Goal: Task Accomplishment & Management: Complete application form

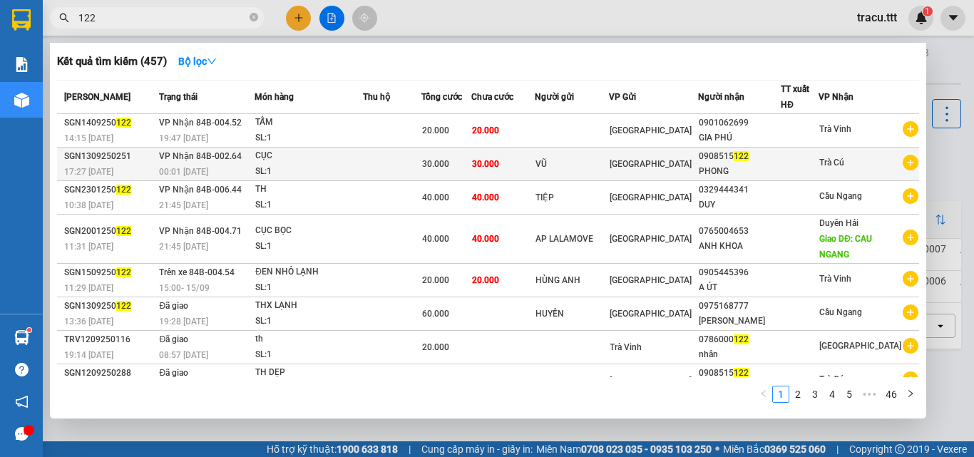
type input "122"
click at [535, 152] on td "30.000" at bounding box center [503, 165] width 63 height 34
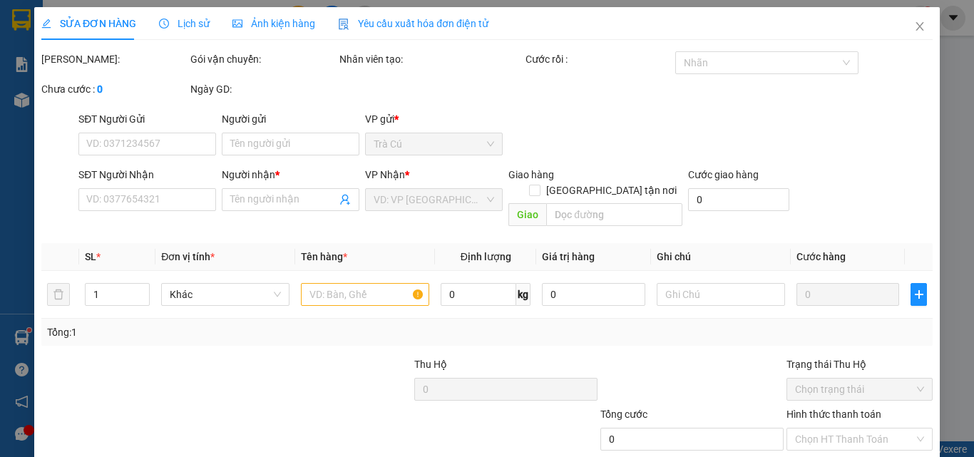
type input "VŨ"
type input "0908515122"
type input "PHONG"
type input "30.000"
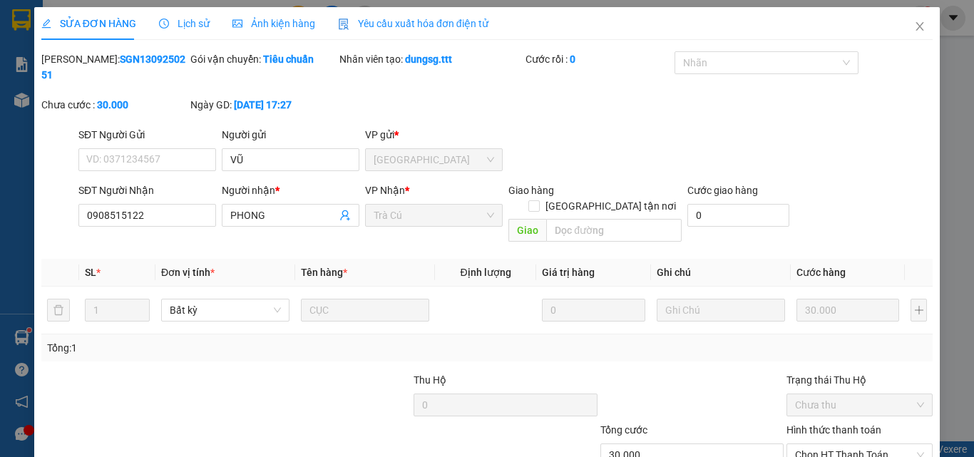
scroll to position [73, 0]
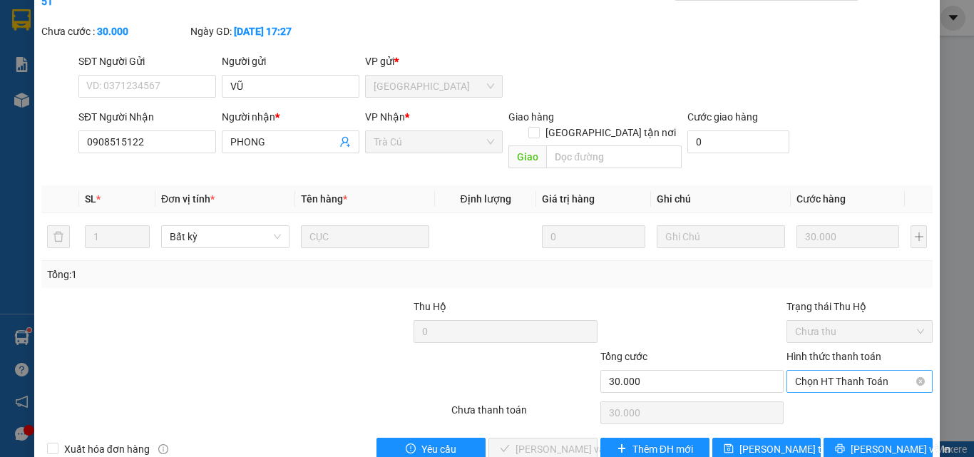
click at [848, 371] on span "Chọn HT Thanh Toán" at bounding box center [859, 381] width 129 height 21
click at [825, 379] on div "Tại văn phòng" at bounding box center [852, 379] width 128 height 16
type input "0"
click at [551, 438] on button "[PERSON_NAME] và Giao hàng" at bounding box center [543, 449] width 109 height 23
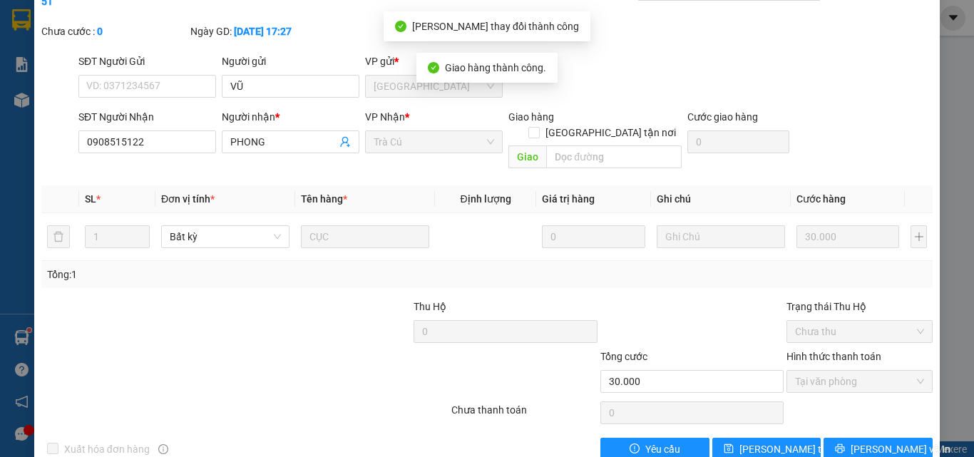
scroll to position [0, 0]
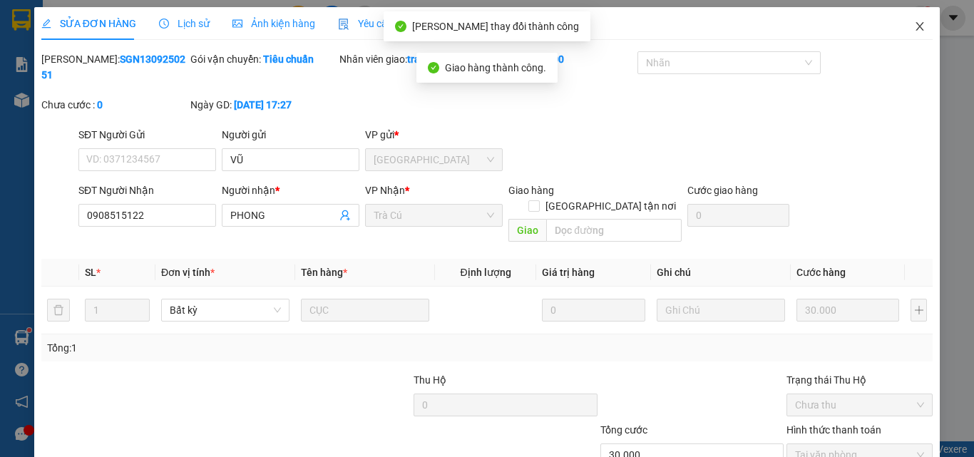
click at [914, 23] on icon "close" at bounding box center [919, 26] width 11 height 11
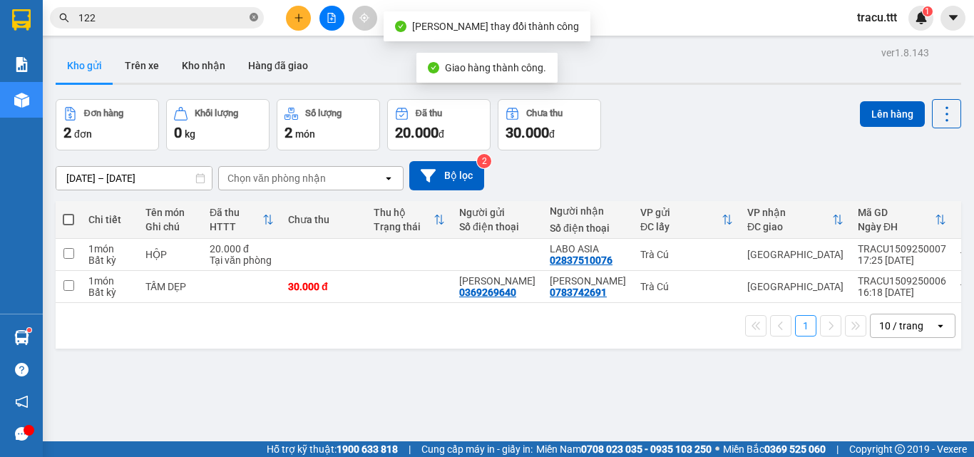
click at [254, 20] on icon "close-circle" at bounding box center [254, 17] width 9 height 9
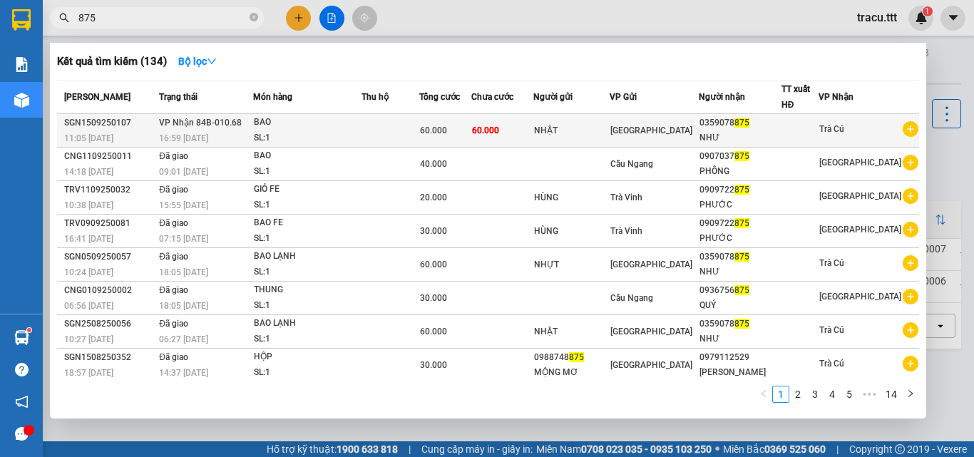
type input "875"
click at [447, 135] on span "60.000" at bounding box center [433, 131] width 27 height 10
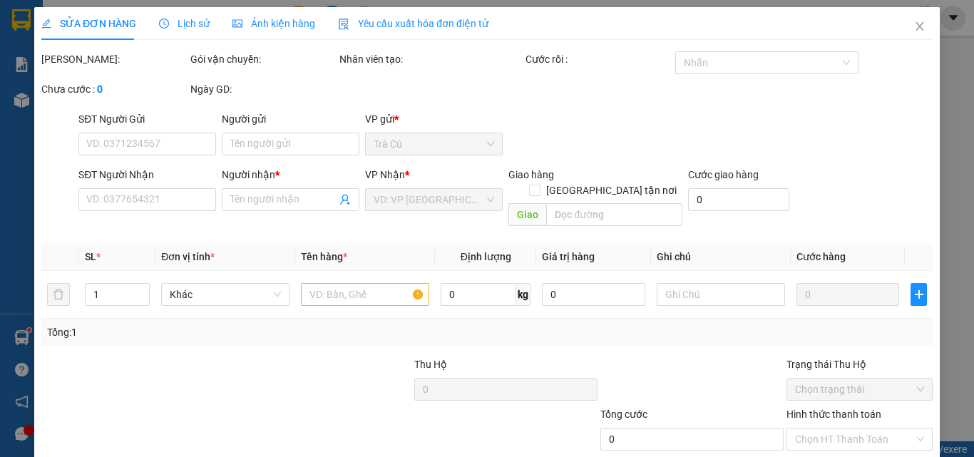
type input "NHẬT"
type input "0359078875"
type input "NHƯ"
type input "60.000"
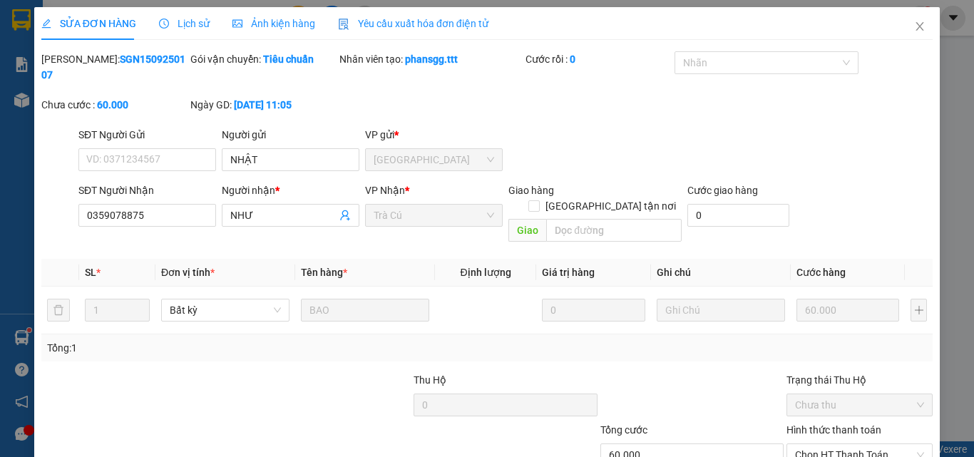
scroll to position [73, 0]
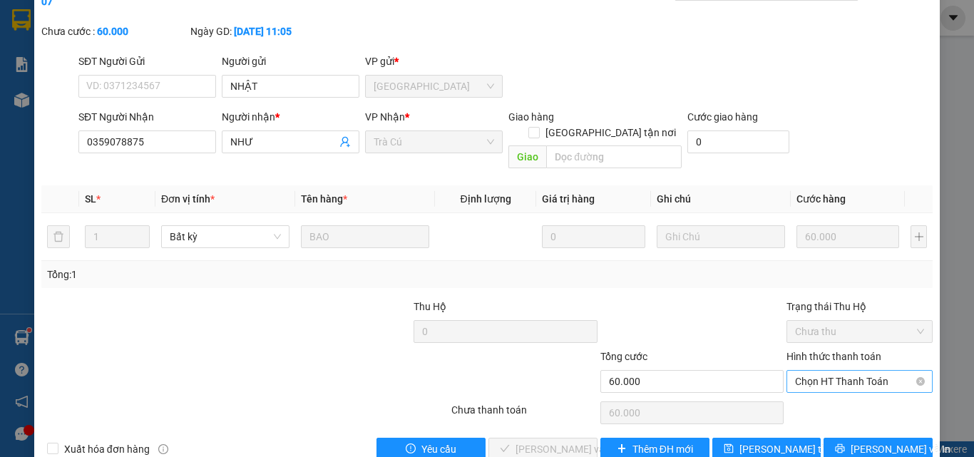
click at [855, 371] on span "Chọn HT Thanh Toán" at bounding box center [859, 381] width 129 height 21
drag, startPoint x: 830, startPoint y: 369, endPoint x: 706, endPoint y: 397, distance: 126.5
click at [828, 370] on div "Tại văn phòng" at bounding box center [851, 378] width 145 height 23
type input "0"
click at [566, 438] on button "[PERSON_NAME] và Giao hàng" at bounding box center [543, 449] width 109 height 23
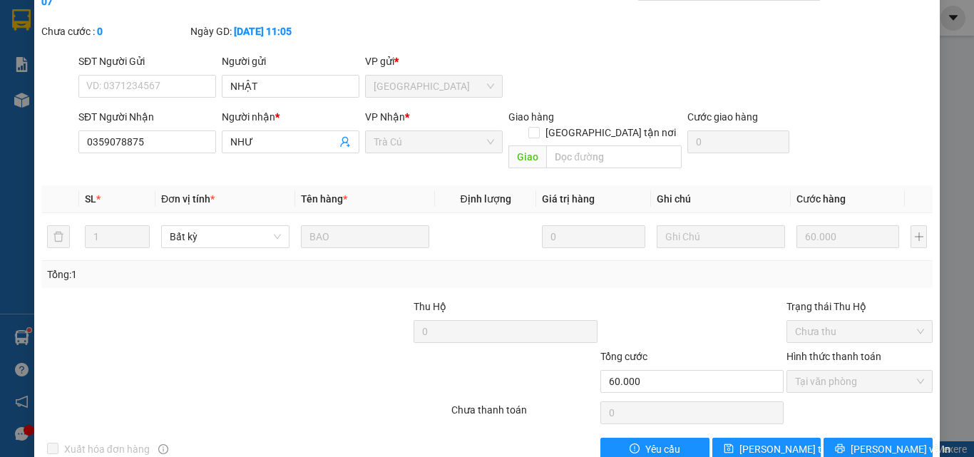
scroll to position [0, 0]
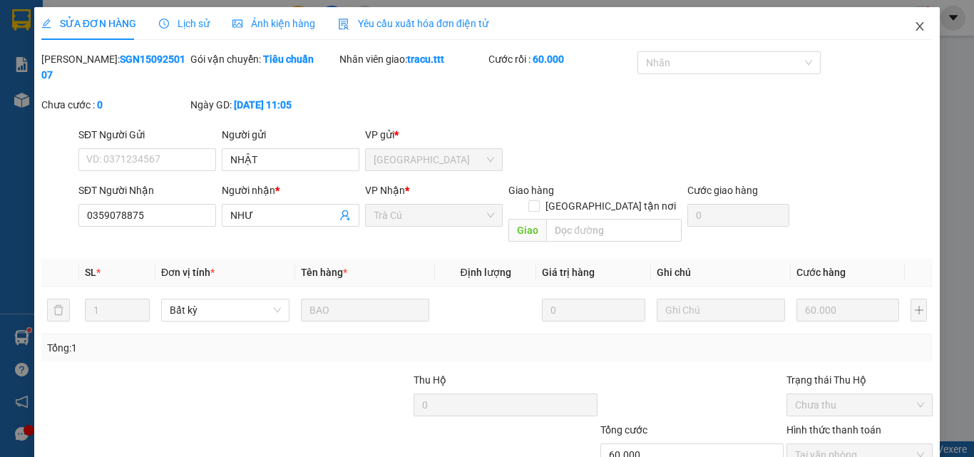
click at [906, 19] on span "Close" at bounding box center [920, 27] width 40 height 40
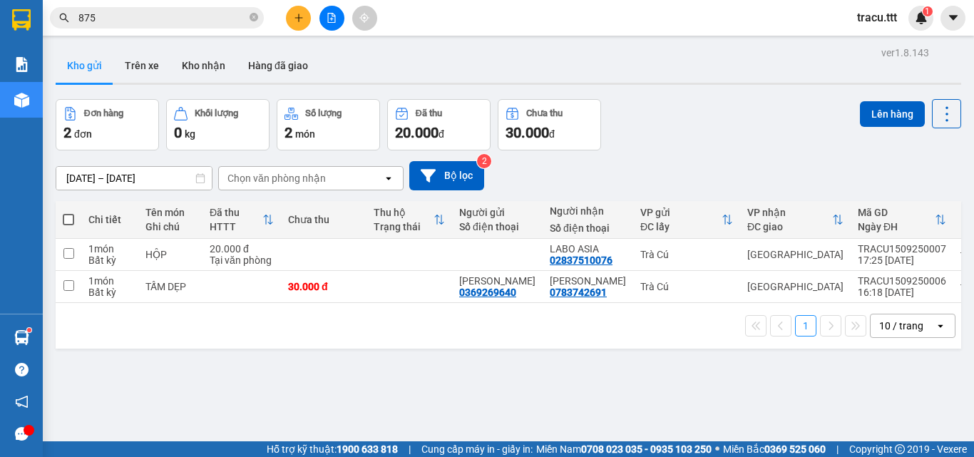
click at [294, 17] on icon "plus" at bounding box center [299, 18] width 10 height 10
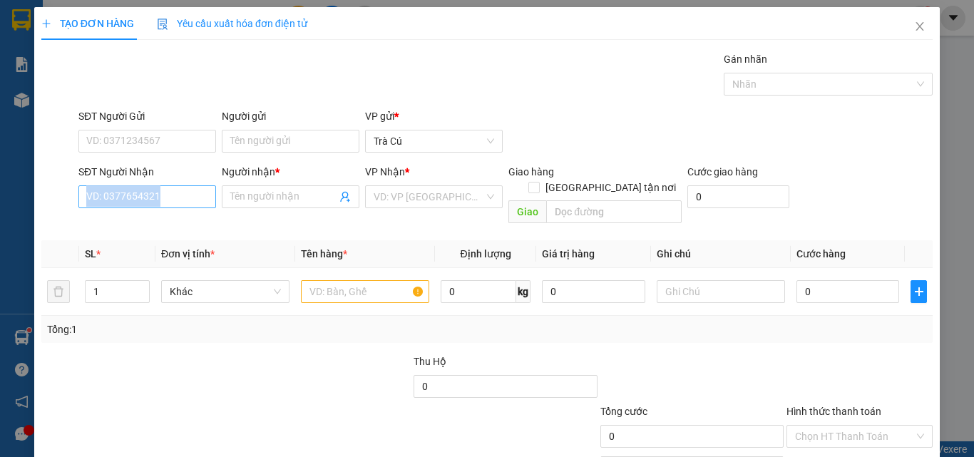
click at [156, 205] on div "SĐT Người Nhận VD: 0377654321" at bounding box center [147, 189] width 138 height 50
click at [156, 205] on input "SĐT Người Nhận" at bounding box center [147, 196] width 138 height 23
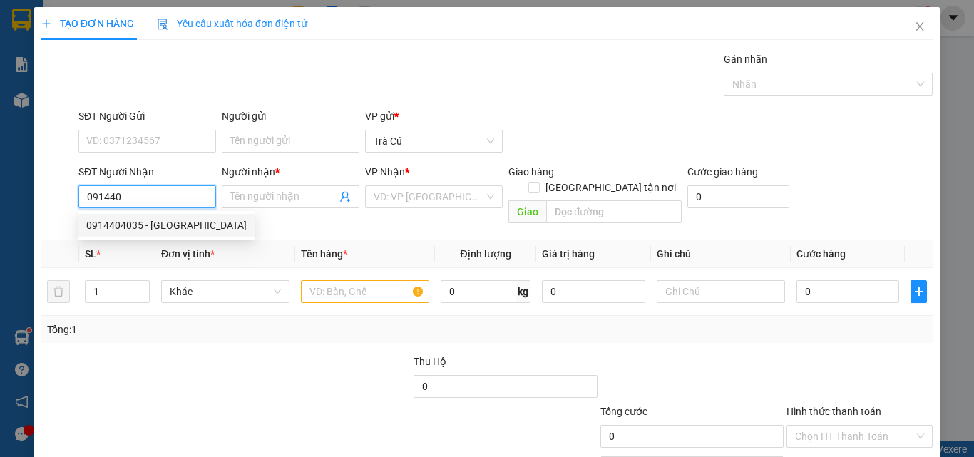
click at [161, 229] on div "0914404035 - [GEOGRAPHIC_DATA]" at bounding box center [166, 226] width 161 height 16
type input "0914404035"
type input "[PERSON_NAME]"
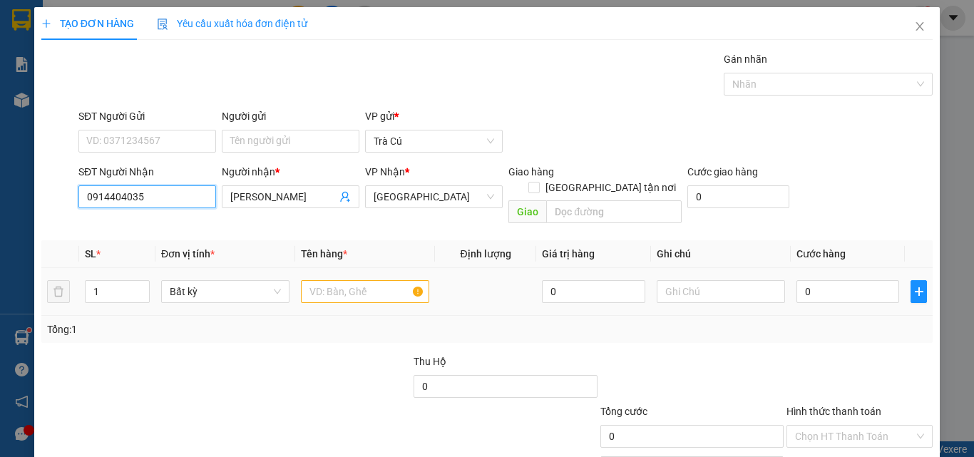
type input "0914404035"
click at [347, 280] on input "text" at bounding box center [365, 291] width 128 height 23
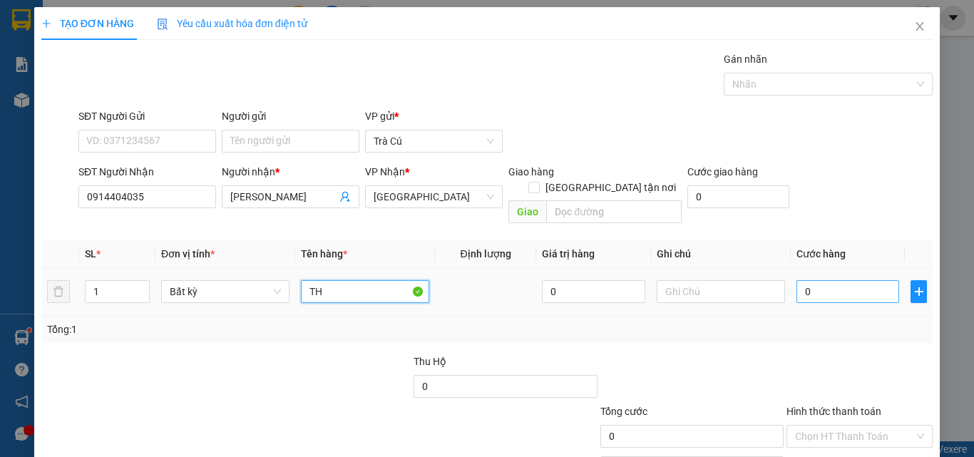
type input "TH"
click at [812, 280] on input "0" at bounding box center [848, 291] width 103 height 23
type input "4"
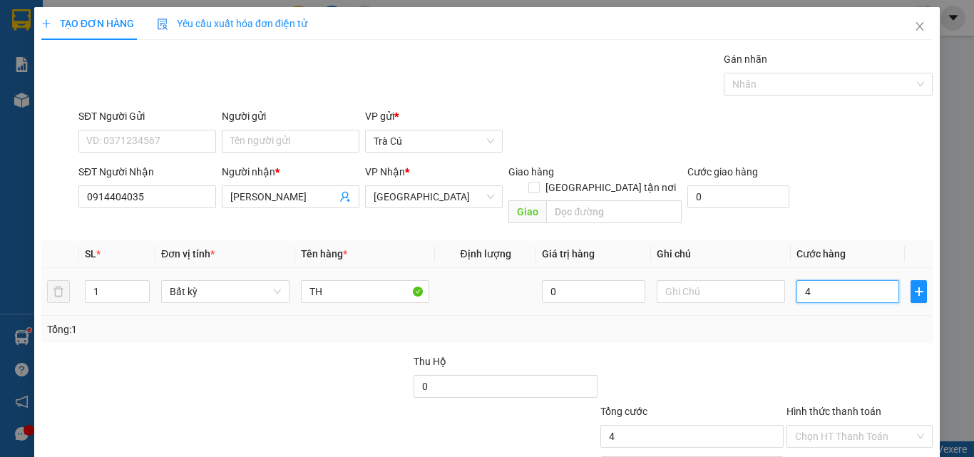
type input "40"
type input "40.000"
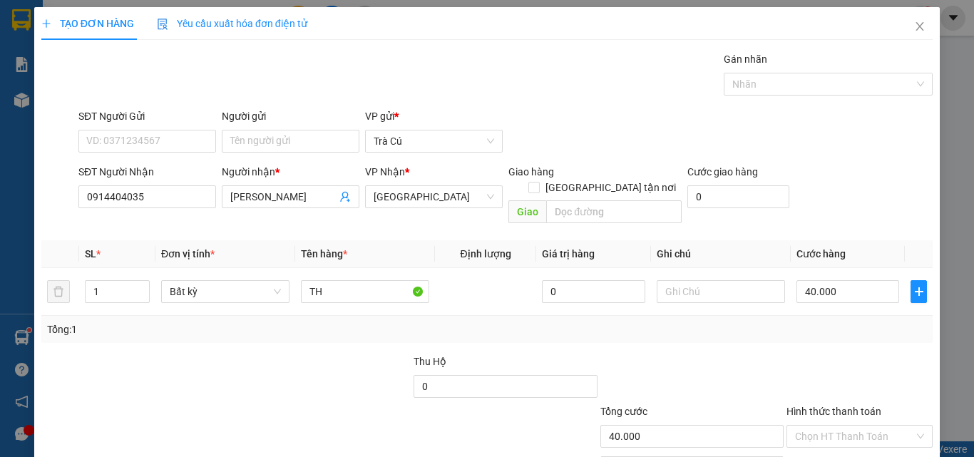
scroll to position [71, 0]
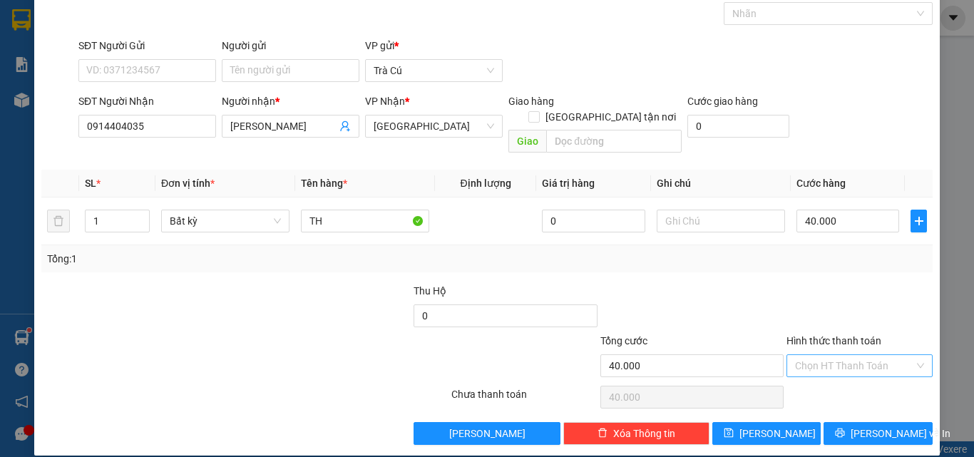
click at [840, 355] on input "Hình thức thanh toán" at bounding box center [854, 365] width 119 height 21
click at [845, 377] on div "Tại văn phòng" at bounding box center [852, 379] width 128 height 16
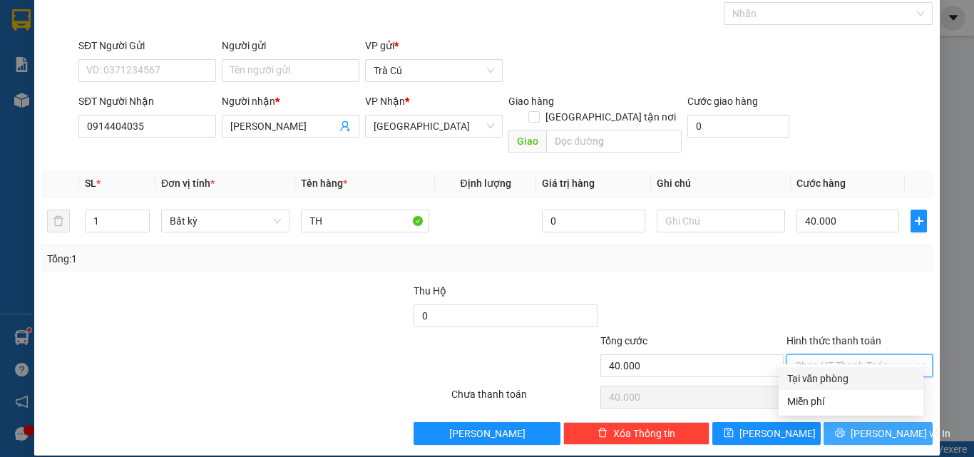
type input "0"
click at [862, 426] on span "[PERSON_NAME] và In" at bounding box center [901, 434] width 100 height 16
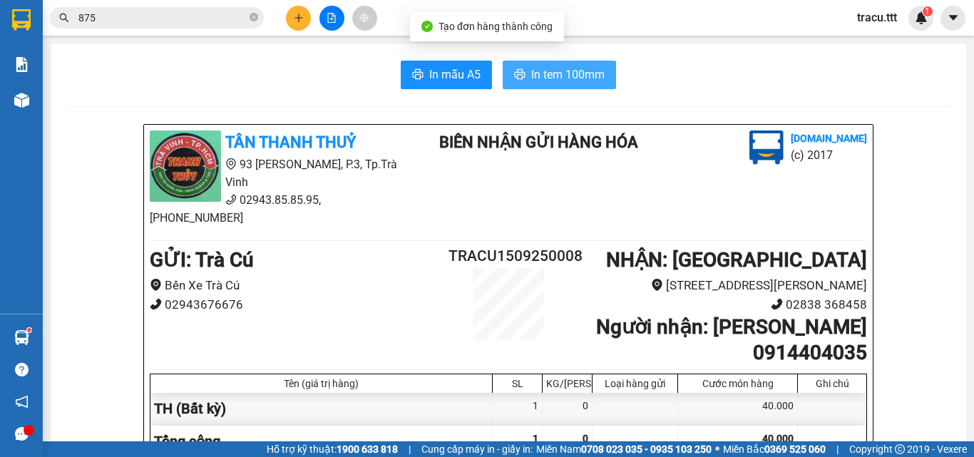
click at [596, 81] on span "In tem 100mm" at bounding box center [567, 75] width 73 height 18
